Goal: Information Seeking & Learning: Learn about a topic

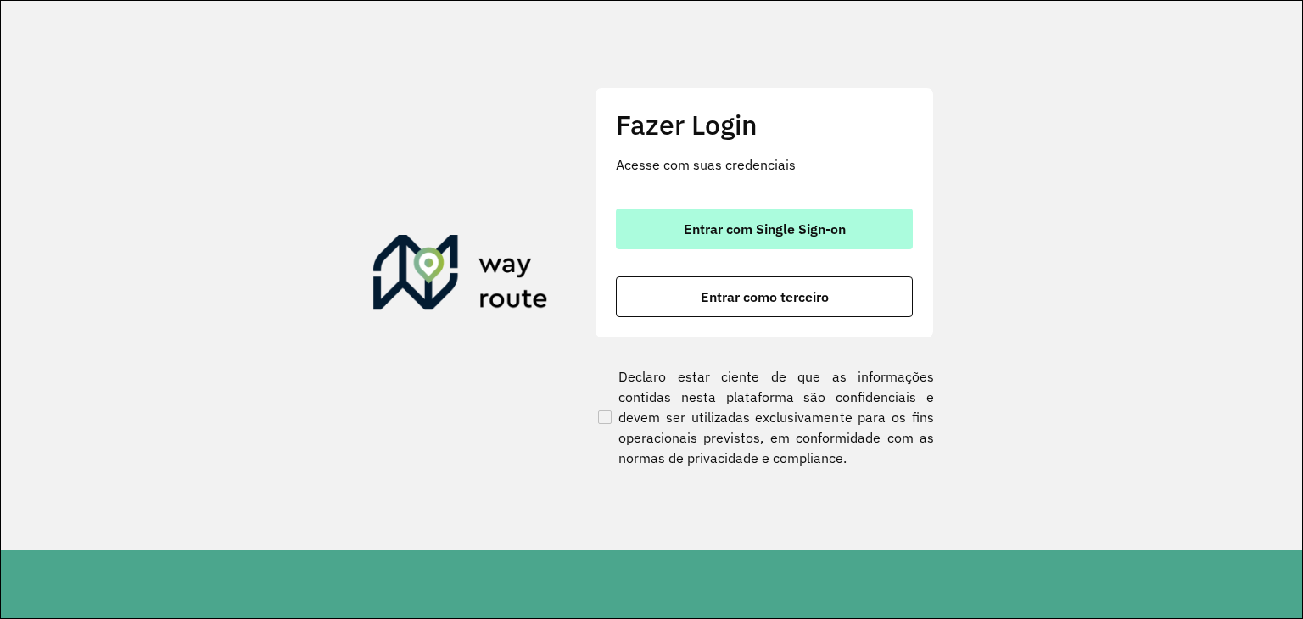
click at [869, 229] on button "Entrar com Single Sign-on" at bounding box center [764, 229] width 297 height 41
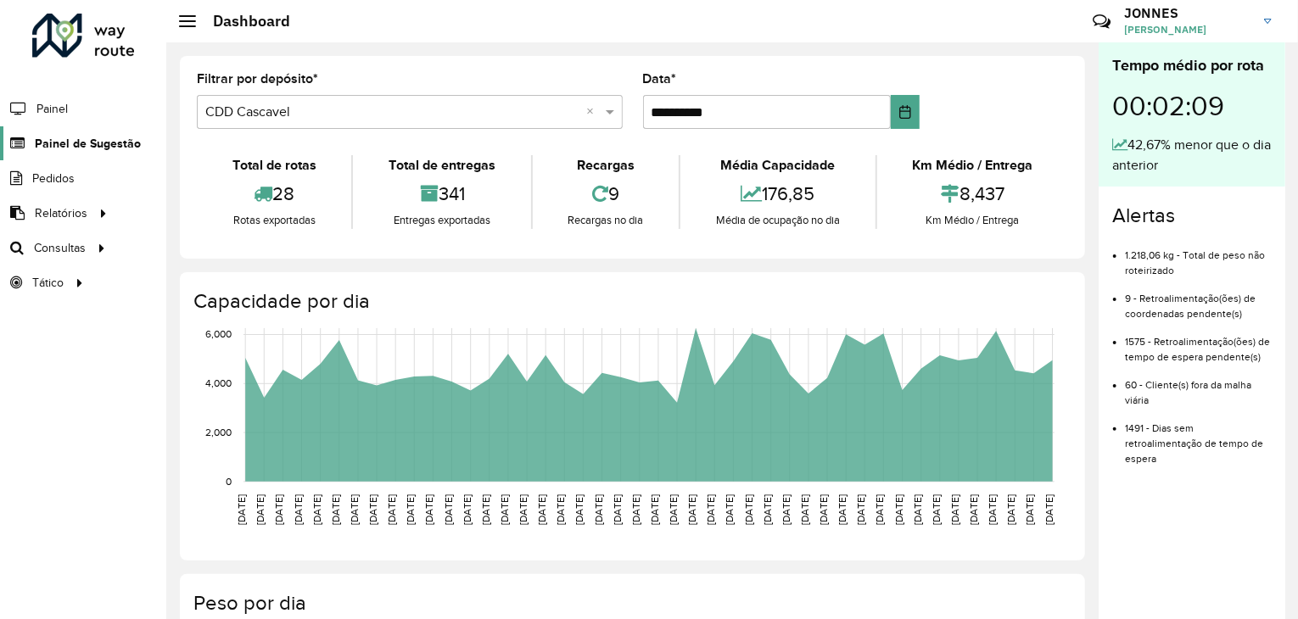
click at [107, 135] on span "Painel de Sugestão" at bounding box center [88, 144] width 106 height 18
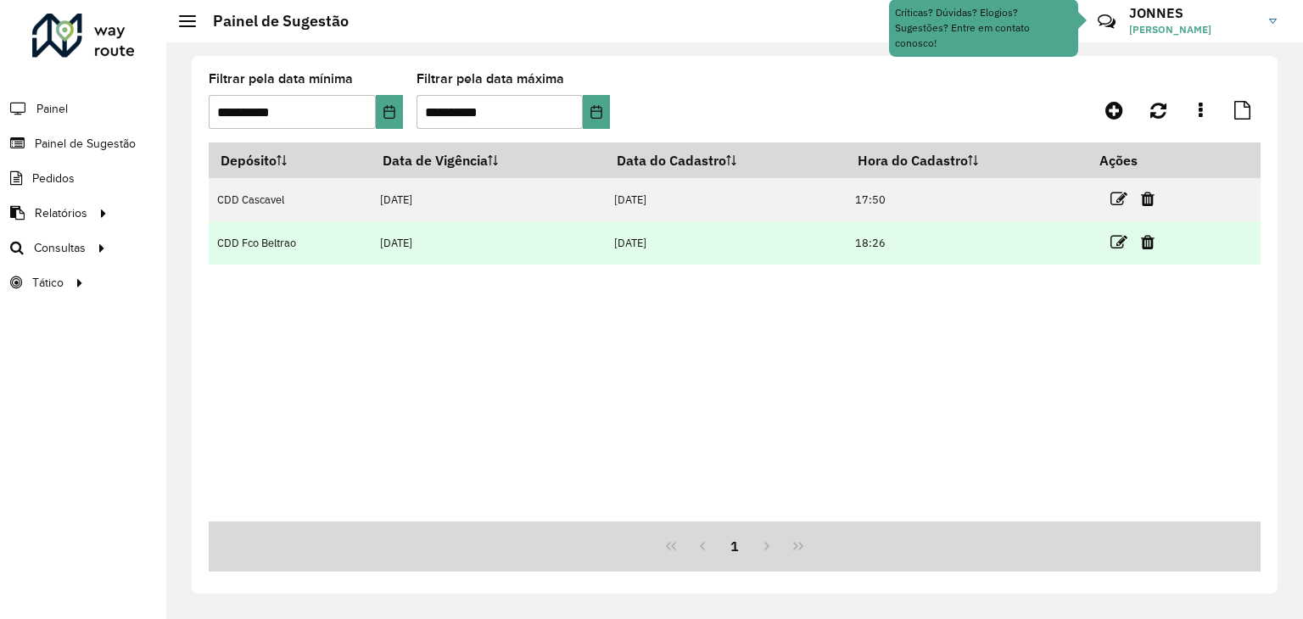
click at [1111, 244] on td at bounding box center [1140, 242] width 102 height 42
click at [1120, 244] on icon at bounding box center [1119, 242] width 17 height 17
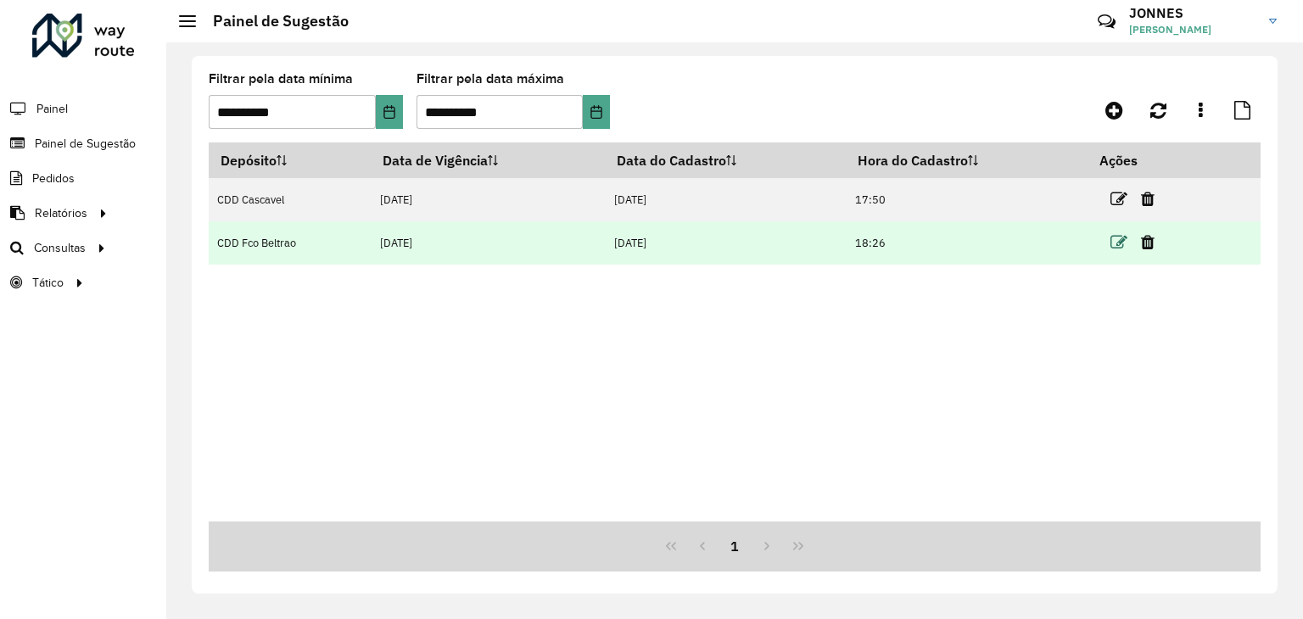
click at [1125, 244] on icon at bounding box center [1119, 242] width 17 height 17
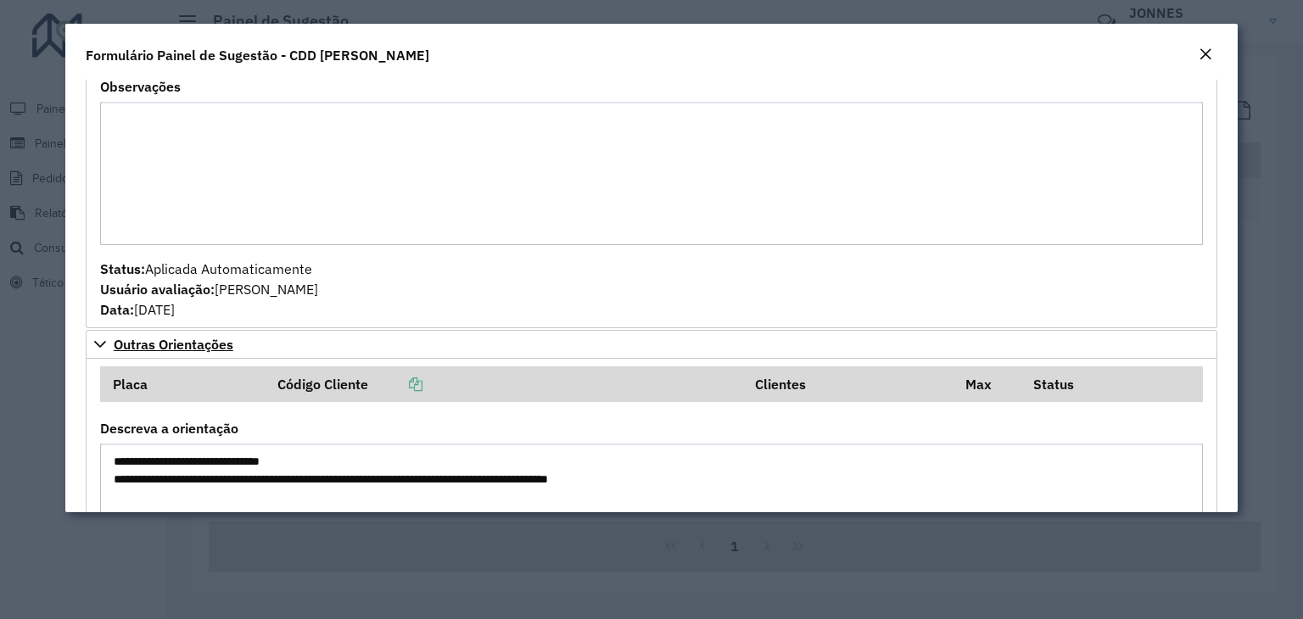
scroll to position [1712, 0]
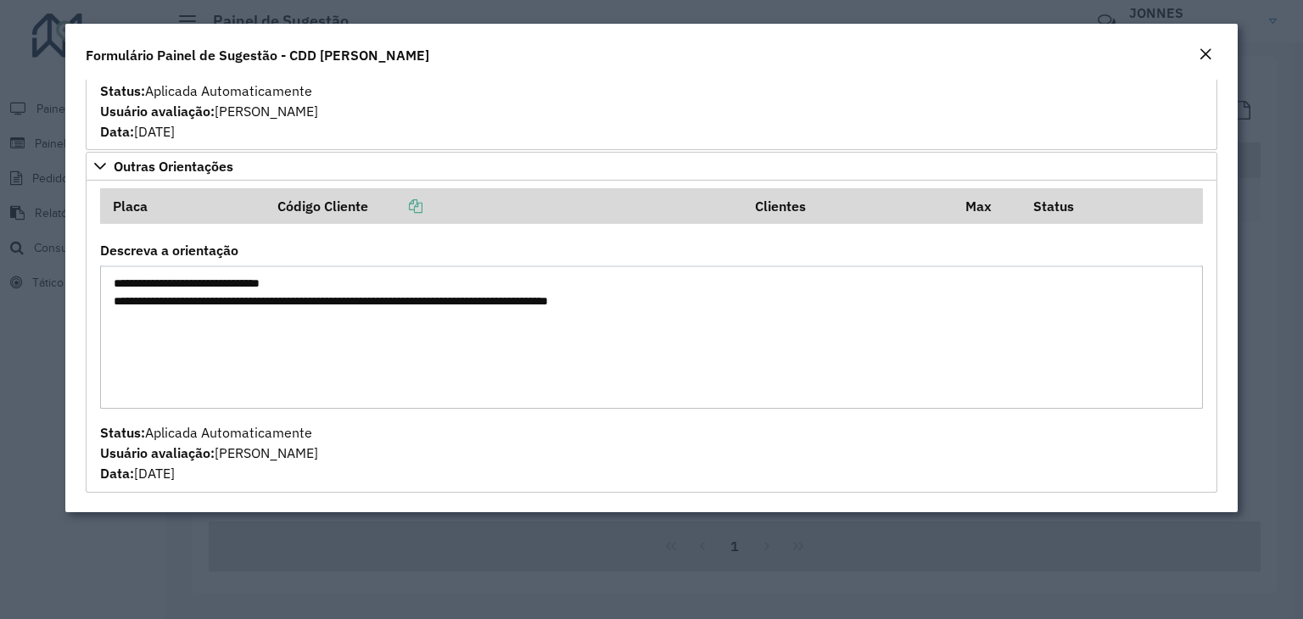
click at [269, 235] on formly-field "Placa Código Cliente Clientes Max Status" at bounding box center [651, 216] width 1123 height 56
click at [52, 270] on modal-container "**********" at bounding box center [651, 309] width 1303 height 619
click at [1208, 53] on em "Close" at bounding box center [1206, 55] width 14 height 14
